Goal: Register for event/course

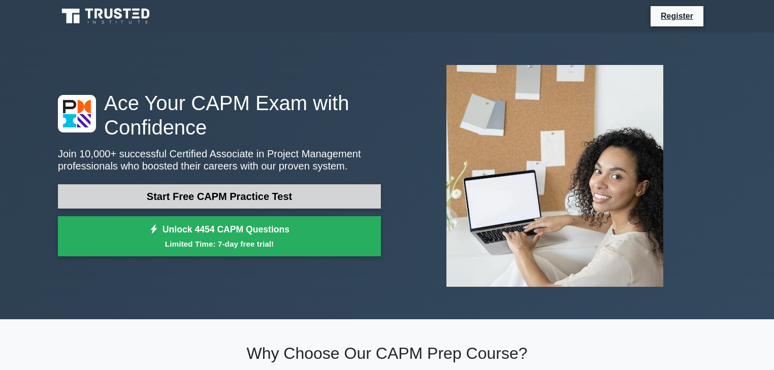
click at [299, 197] on link "Start Free CAPM Practice Test" at bounding box center [219, 196] width 323 height 24
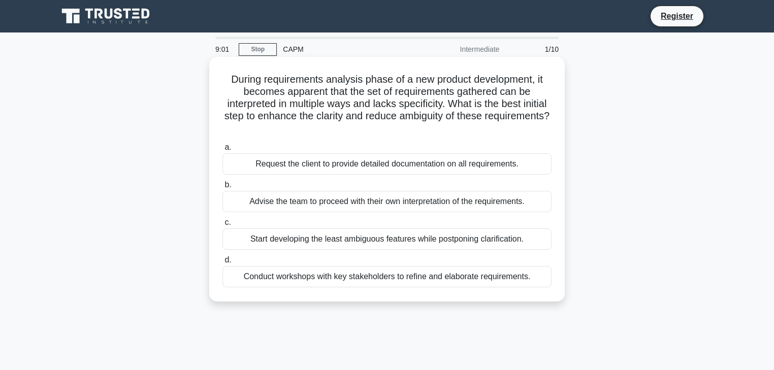
click at [267, 171] on div "Request the client to provide detailed documentation on all requirements." at bounding box center [386, 163] width 329 height 21
click at [222, 151] on input "a. Request the client to provide detailed documentation on all requirements." at bounding box center [222, 147] width 0 height 7
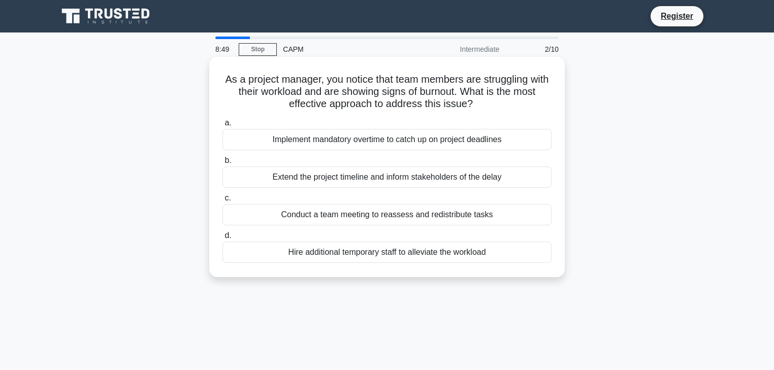
click at [288, 217] on div "Conduct a team meeting to reassess and redistribute tasks" at bounding box center [386, 214] width 329 height 21
click at [222, 202] on input "c. Conduct a team meeting to reassess and redistribute tasks" at bounding box center [222, 198] width 0 height 7
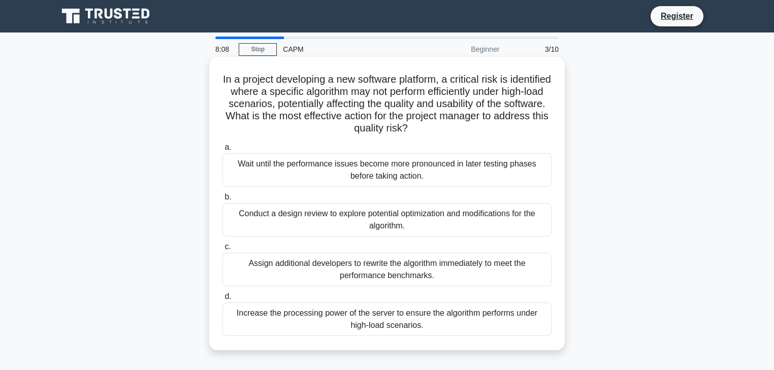
click at [272, 220] on div "Conduct a design review to explore potential optimization and modifications for…" at bounding box center [386, 219] width 329 height 33
click at [222, 200] on input "b. Conduct a design review to explore potential optimization and modifications …" at bounding box center [222, 197] width 0 height 7
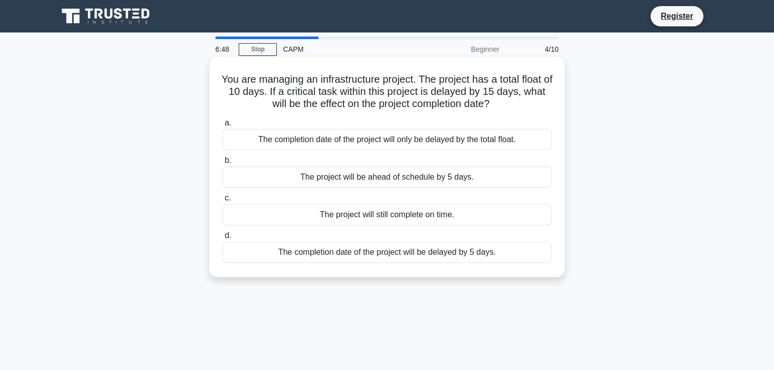
click at [357, 255] on div "The completion date of the project will be delayed by 5 days." at bounding box center [386, 252] width 329 height 21
click at [222, 239] on input "d. The completion date of the project will be delayed by 5 days." at bounding box center [222, 235] width 0 height 7
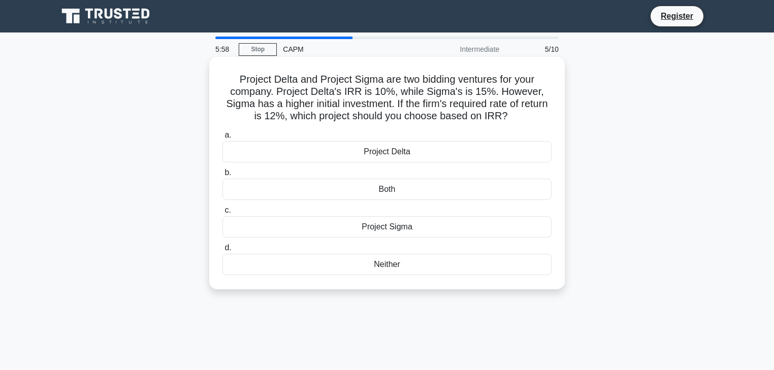
click at [375, 234] on div "Project Sigma" at bounding box center [386, 226] width 329 height 21
click at [222, 214] on input "c. Project Sigma" at bounding box center [222, 210] width 0 height 7
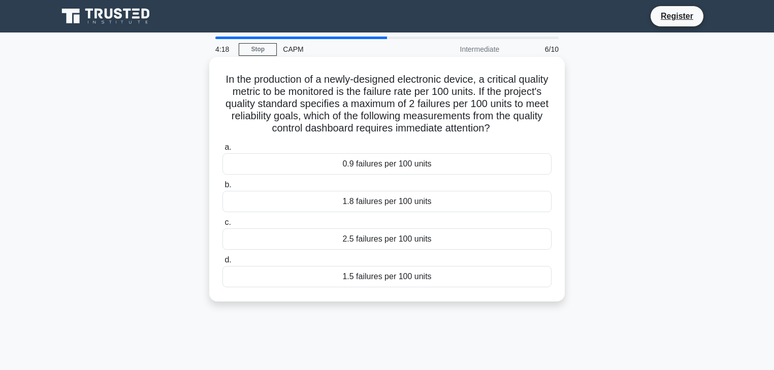
click at [381, 243] on div "2.5 failures per 100 units" at bounding box center [386, 238] width 329 height 21
click at [222, 226] on input "c. 2.5 failures per 100 units" at bounding box center [222, 222] width 0 height 7
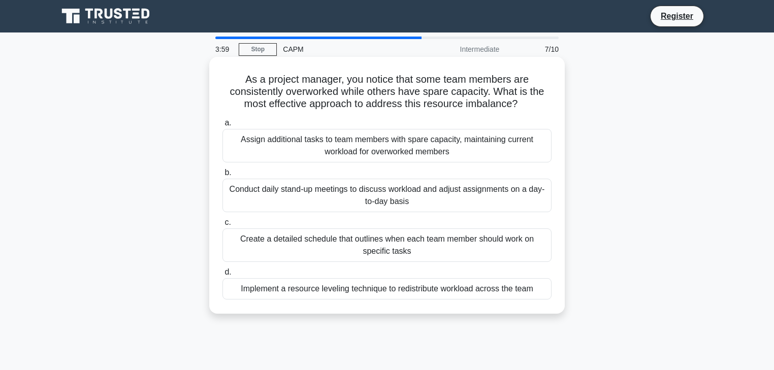
click at [347, 287] on div "Implement a resource leveling technique to redistribute workload across the team" at bounding box center [386, 288] width 329 height 21
click at [222, 276] on input "d. Implement a resource leveling technique to redistribute workload across the …" at bounding box center [222, 272] width 0 height 7
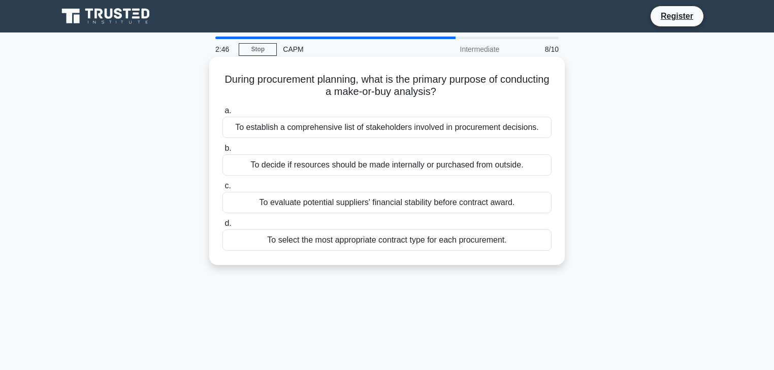
click at [252, 167] on div "To decide if resources should be made internally or purchased from outside." at bounding box center [386, 164] width 329 height 21
click at [222, 152] on input "b. To decide if resources should be made internally or purchased from outside." at bounding box center [222, 148] width 0 height 7
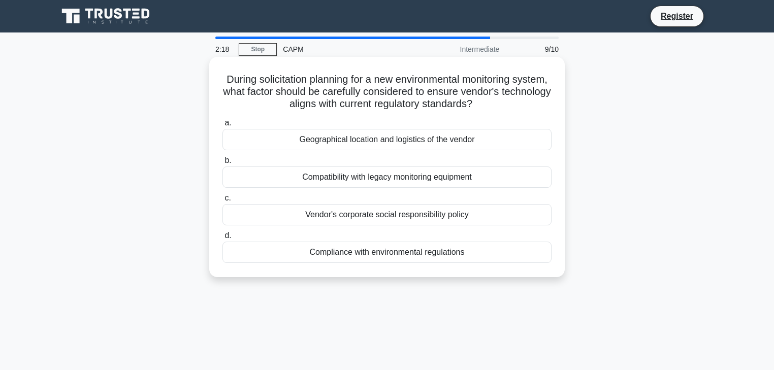
click at [356, 252] on div "Compliance with environmental regulations" at bounding box center [386, 252] width 329 height 21
click at [222, 239] on input "d. Compliance with environmental regulations" at bounding box center [222, 235] width 0 height 7
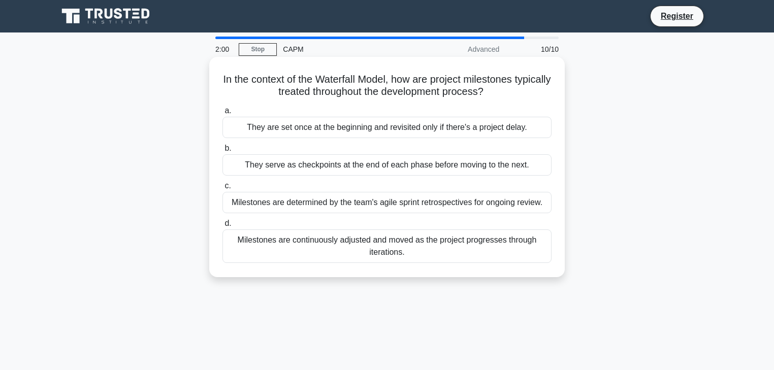
click at [281, 250] on div "Milestones are continuously adjusted and moved as the project progresses throug…" at bounding box center [386, 245] width 329 height 33
click at [222, 227] on input "d. Milestones are continuously adjusted and moved as the project progresses thr…" at bounding box center [222, 223] width 0 height 7
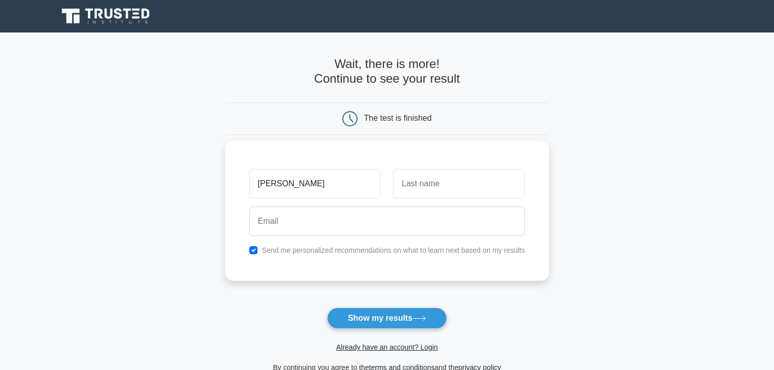
type input "[PERSON_NAME]"
type input "Smith"
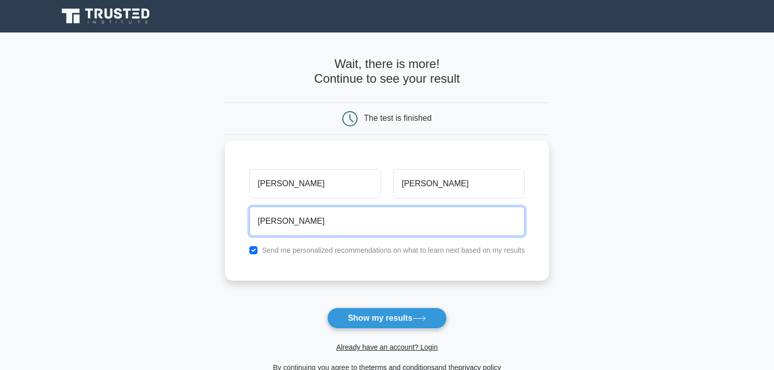
type input "shaneeallura@gmail.com"
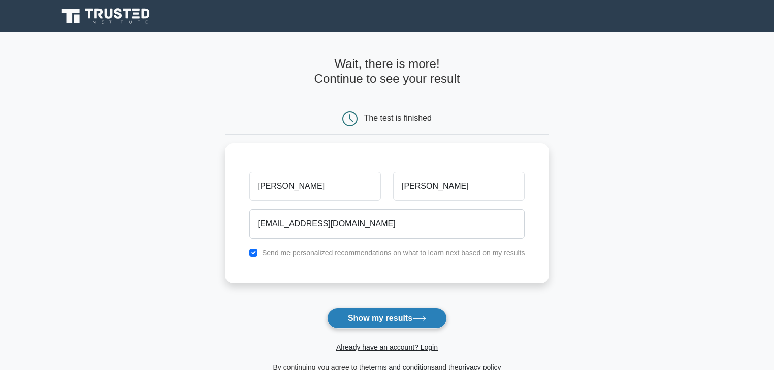
click at [363, 323] on button "Show my results" at bounding box center [387, 318] width 120 height 21
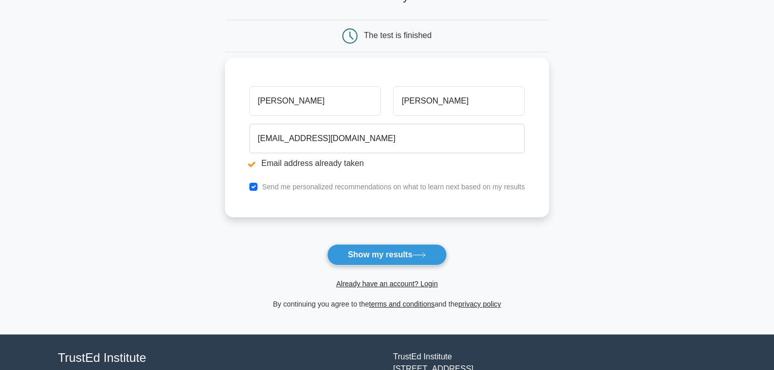
scroll to position [81, 0]
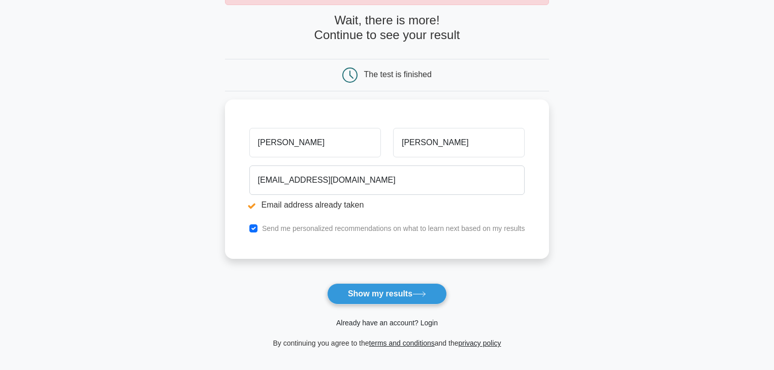
click at [352, 321] on link "Already have an account? Login" at bounding box center [387, 323] width 102 height 8
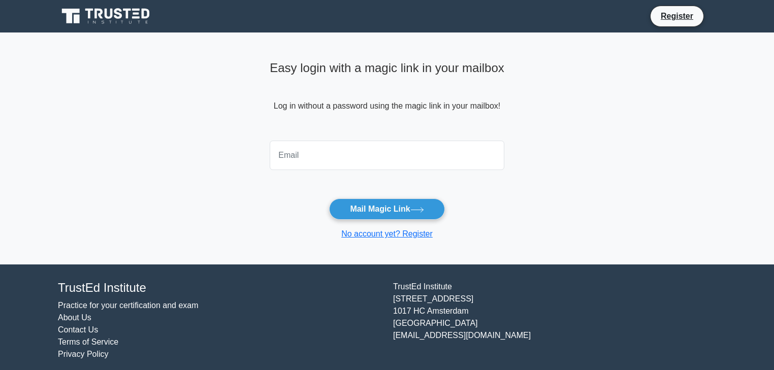
click at [323, 166] on input "email" at bounding box center [387, 155] width 234 height 29
type input "shaneeallura@gmail.com"
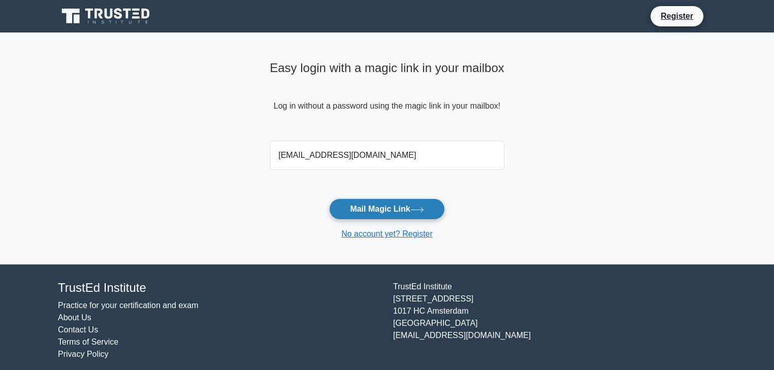
click at [374, 213] on button "Mail Magic Link" at bounding box center [386, 208] width 115 height 21
